Goal: Contribute content

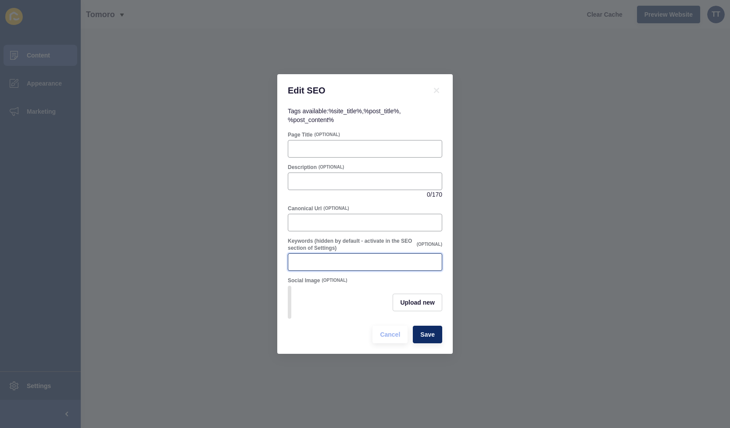
click at [319, 260] on input "Keywords (hidden by default - activate in the SEO section of Settings)" at bounding box center [365, 262] width 143 height 9
click at [309, 178] on input "Description" at bounding box center [365, 181] width 143 height 9
paste input "First Home Buyer Deposit Scheme explained: how it helps buyers, impacts sellers…"
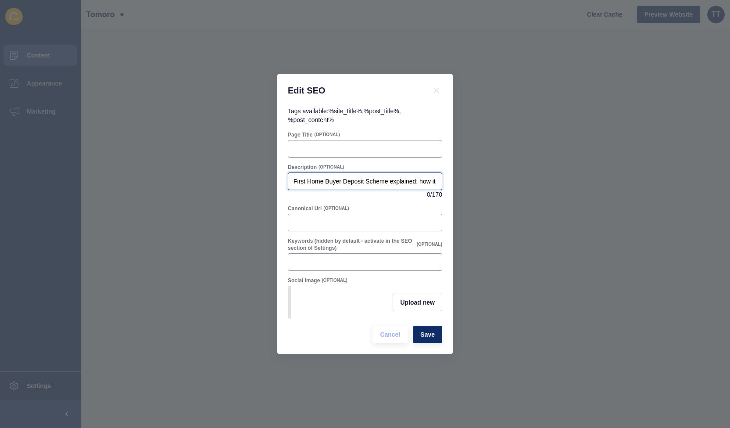
scroll to position [0, 289]
type input "First Home Buyer Deposit Scheme explained: how it helps buyers, impacts sellers…"
click at [311, 258] on input "Keywords (hidden by default - activate in the SEO section of Settings)" at bounding box center [365, 262] width 143 height 9
paste input "first home buyer scheme, first home guarantee, deposit scheme, 5% deposit, lend…"
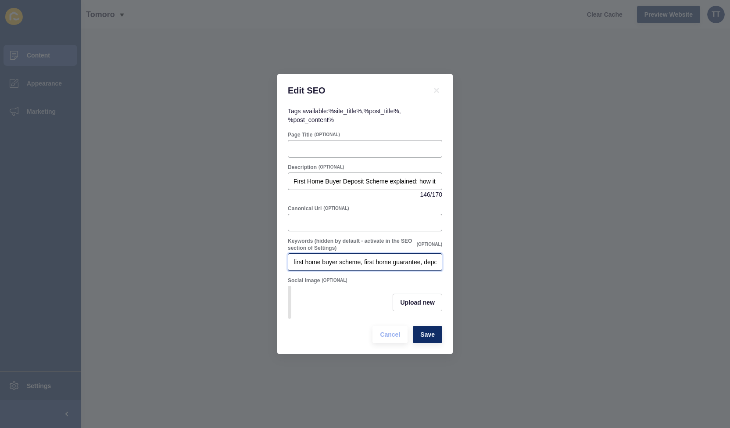
scroll to position [0, 1493]
type input "first home buyer scheme, first home guarantee, deposit scheme, 5% deposit, lend…"
click at [431, 334] on span "Save" at bounding box center [427, 334] width 14 height 9
click at [408, 303] on span "Upload new" at bounding box center [417, 302] width 35 height 9
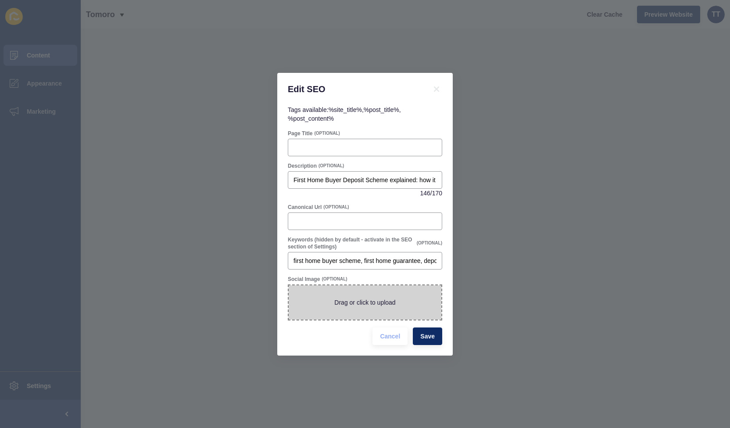
click at [373, 301] on span at bounding box center [365, 302] width 153 height 34
click at [289, 285] on input "Drag or click to upload" at bounding box center [289, 285] width 0 height 0
type input "C:\fakepath\ChatGPT Image [DATE], 09_07_26 AM.png"
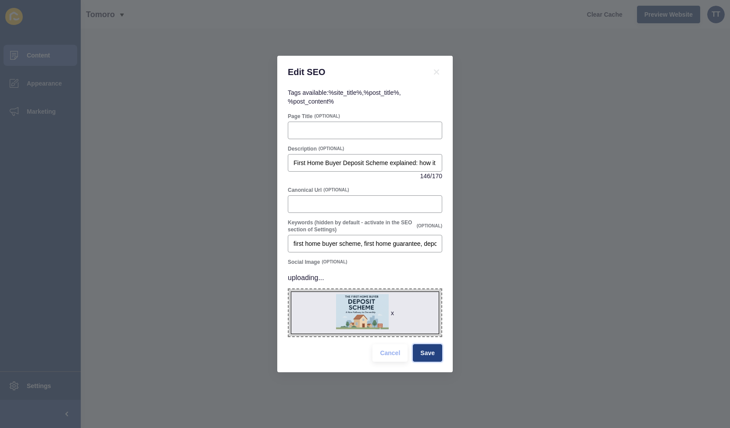
click at [436, 353] on button "Save" at bounding box center [427, 353] width 29 height 18
